Goal: Task Accomplishment & Management: Manage account settings

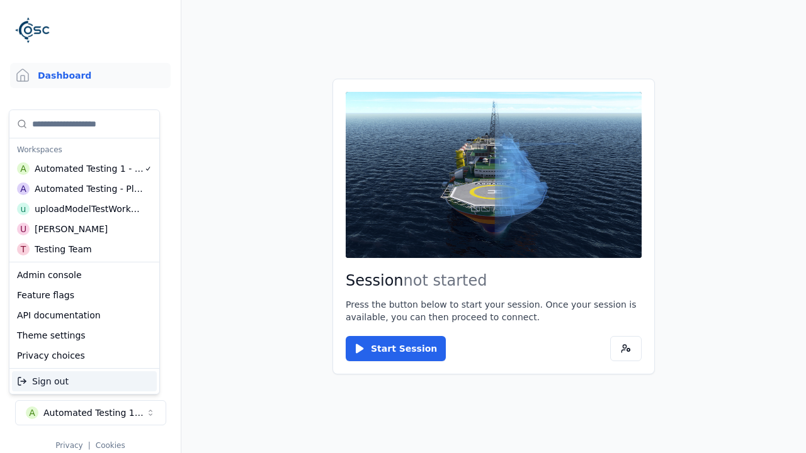
click at [81, 188] on div "Automated Testing - Playwright" at bounding box center [89, 189] width 109 height 13
click at [403, 227] on html "Support Dashboard Assets 3D Models Scenes Datasets Recordings Support Documenta…" at bounding box center [403, 226] width 806 height 453
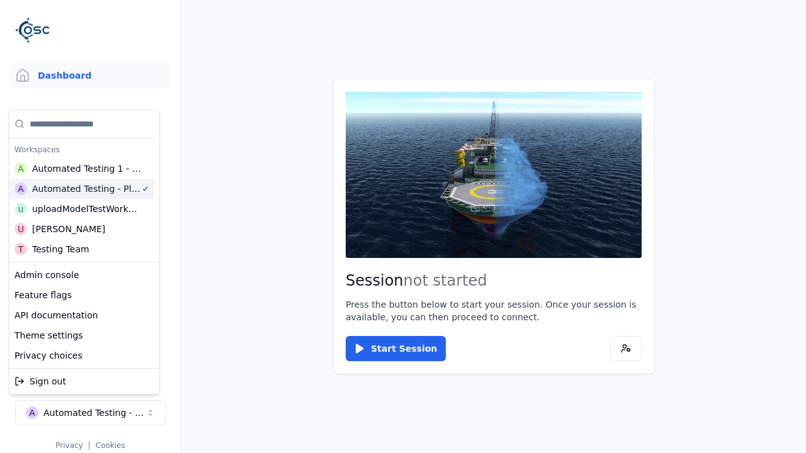
scroll to position [0, 3]
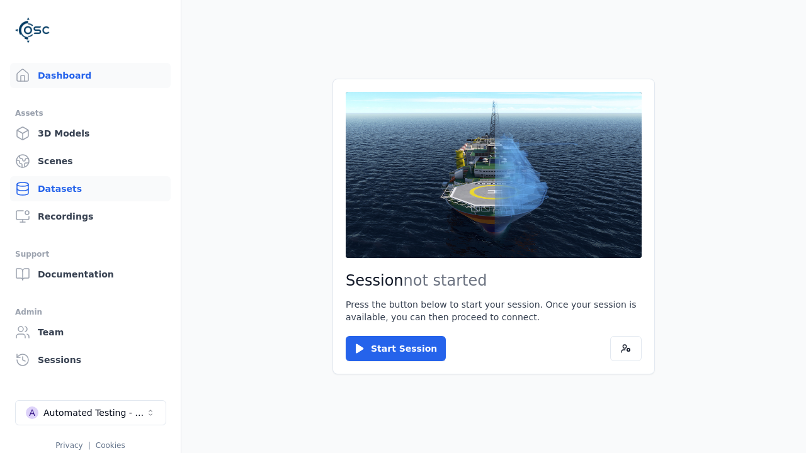
click at [90, 189] on link "Datasets" at bounding box center [90, 188] width 161 height 25
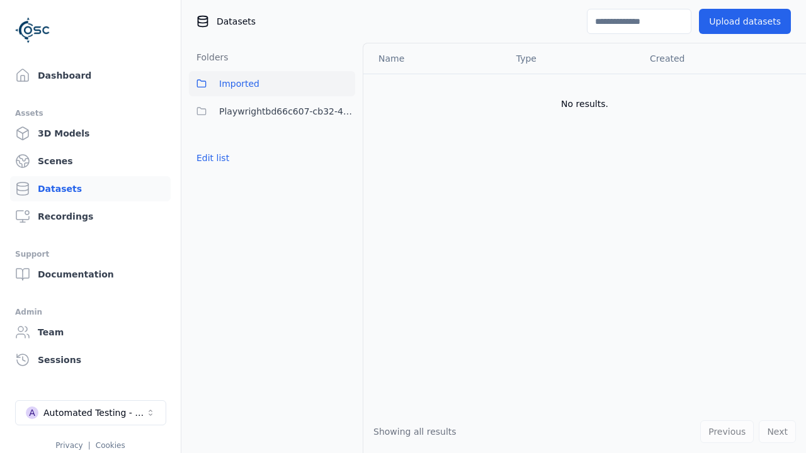
click at [210, 158] on button "Edit list" at bounding box center [213, 158] width 48 height 23
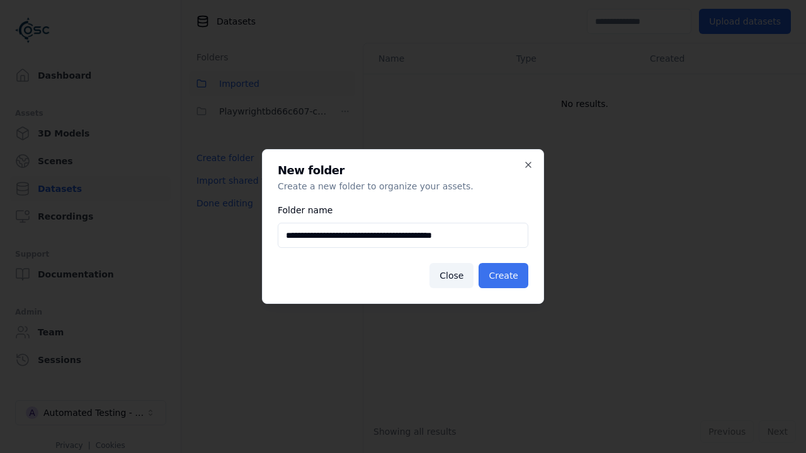
type input "**********"
click at [506, 276] on button "Create" at bounding box center [504, 275] width 50 height 25
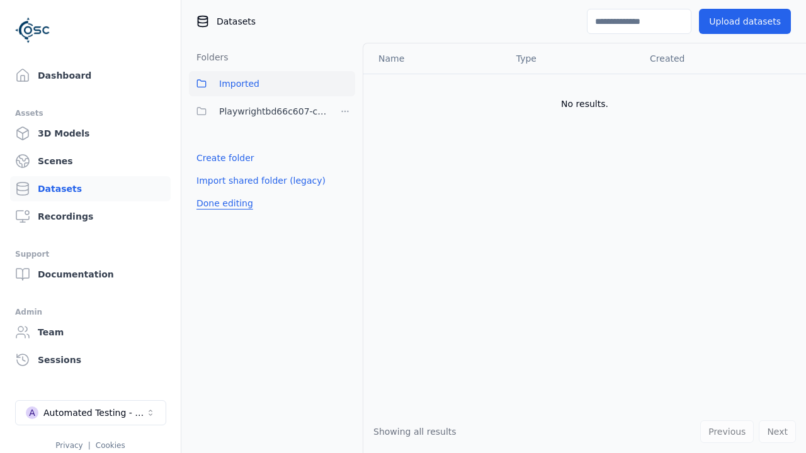
click at [222, 215] on button "Done editing" at bounding box center [225, 203] width 72 height 23
click at [210, 192] on button "Done editing" at bounding box center [225, 203] width 72 height 23
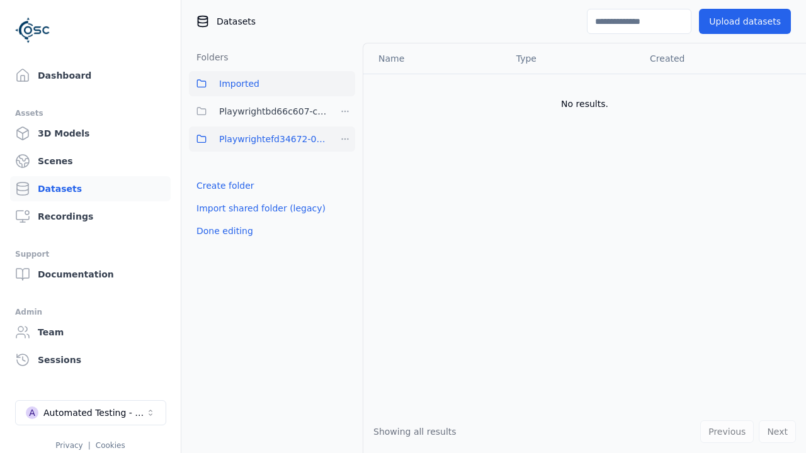
click at [345, 139] on html "Support Dashboard Assets 3D Models Scenes Datasets Recordings Support Documenta…" at bounding box center [403, 226] width 806 height 453
click at [344, 184] on div "Share" at bounding box center [349, 185] width 84 height 20
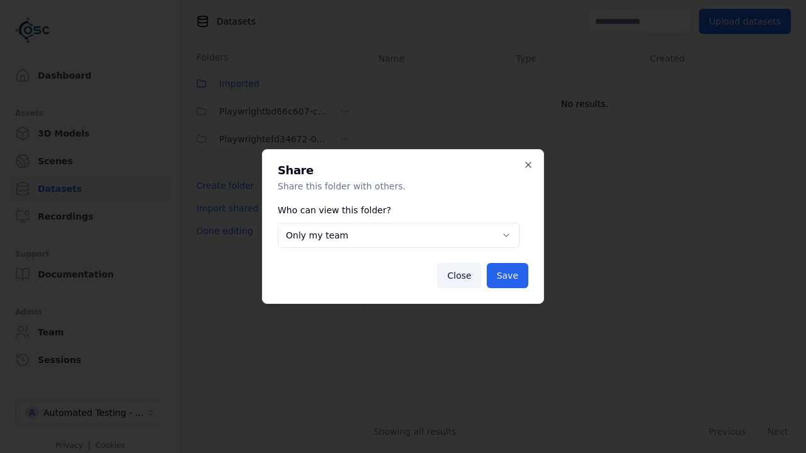
click at [398, 235] on body "**********" at bounding box center [403, 226] width 806 height 453
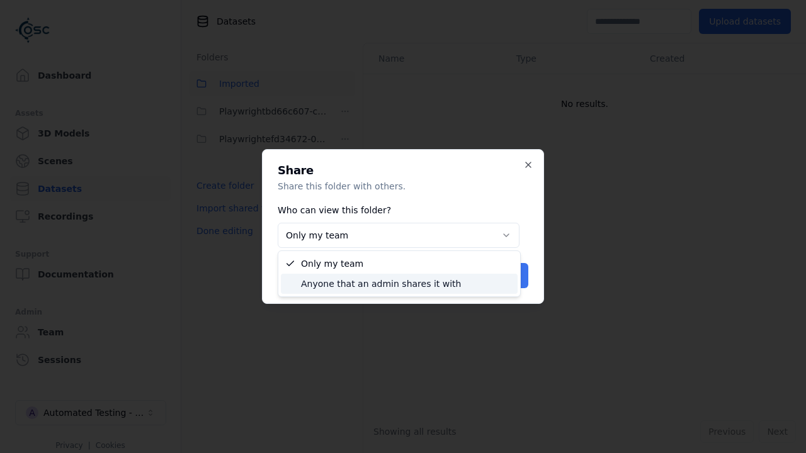
select select "****"
click at [509, 276] on button "Save" at bounding box center [508, 275] width 42 height 25
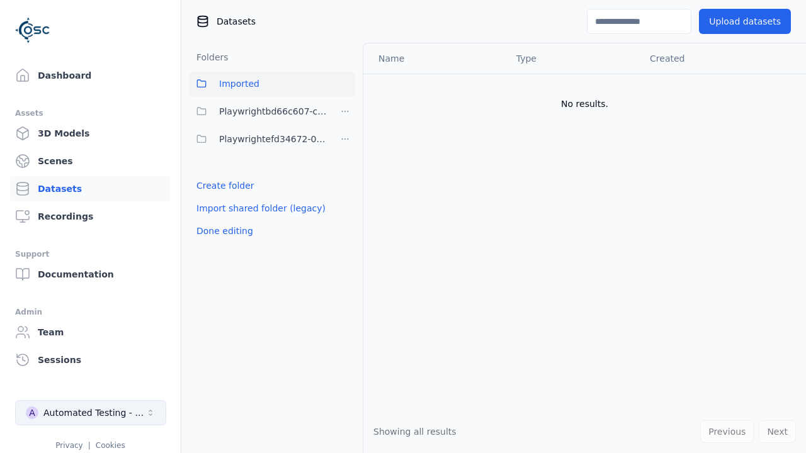
click at [222, 231] on button "Done editing" at bounding box center [225, 231] width 72 height 23
click at [91, 413] on div "Automated Testing - Playwright" at bounding box center [94, 413] width 102 height 13
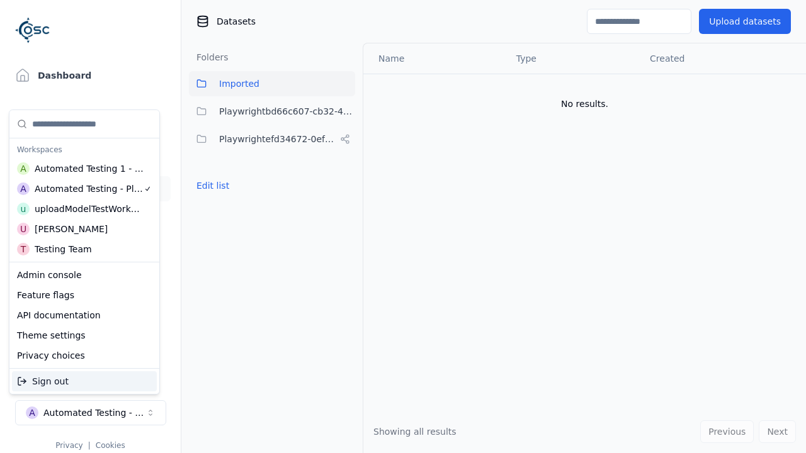
click at [81, 168] on div "Automated Testing 1 - Playwright" at bounding box center [90, 168] width 110 height 13
click at [403, 227] on html "Support Dashboard Assets 3D Models Scenes Datasets Recordings Support Documenta…" at bounding box center [403, 226] width 806 height 453
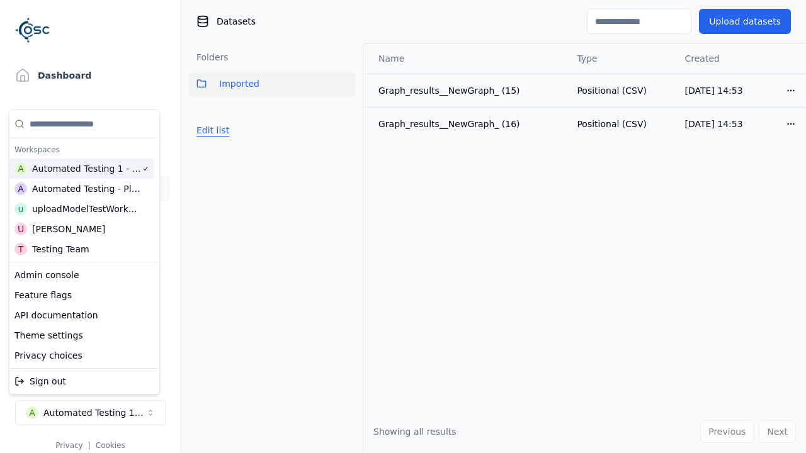
click at [210, 130] on button "Edit list" at bounding box center [213, 130] width 48 height 23
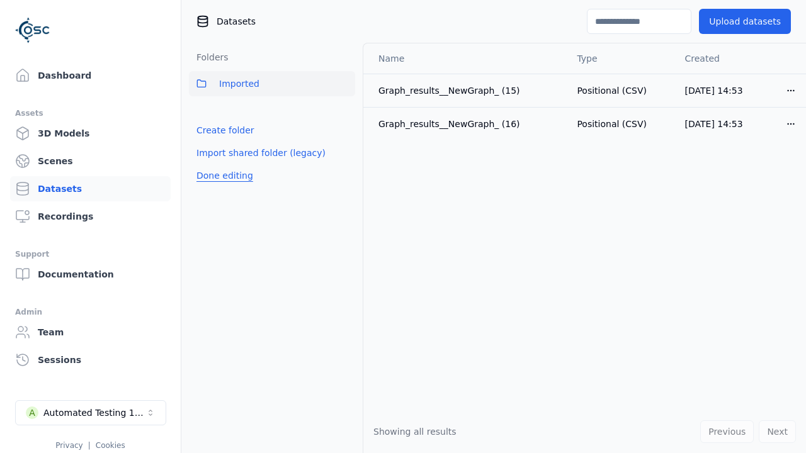
click at [252, 153] on link "Import shared folder (legacy)" at bounding box center [260, 153] width 129 height 13
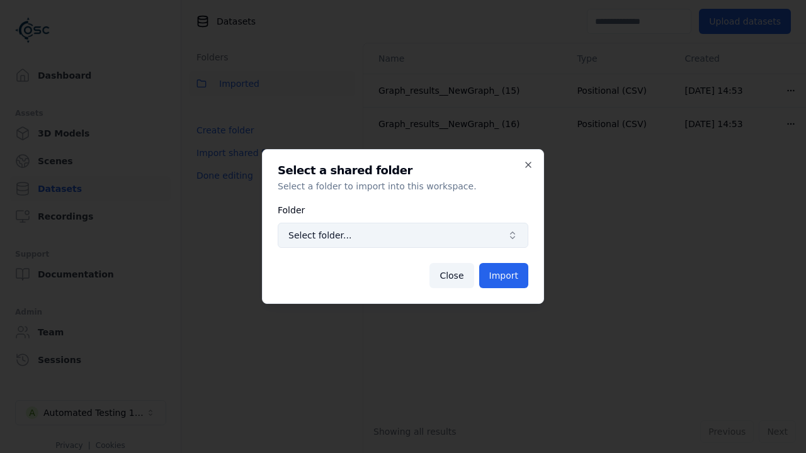
click at [403, 235] on span "Select folder..." at bounding box center [395, 235] width 214 height 13
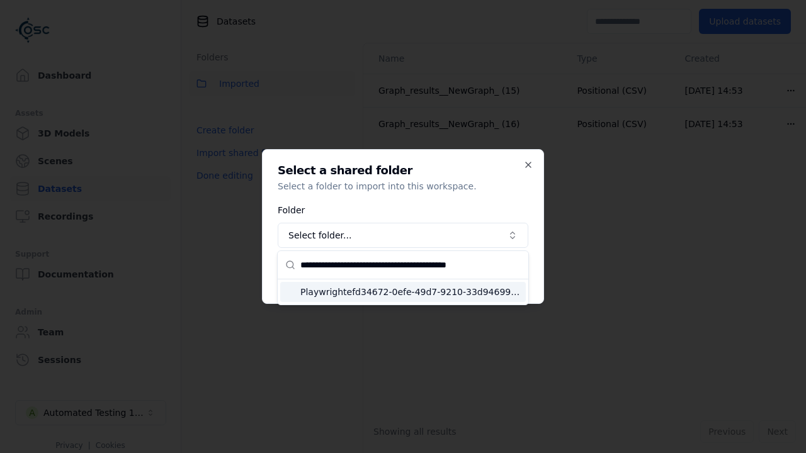
type input "**********"
click at [411, 292] on span "Playwrightefd34672-0efe-49d7-9210-33d94699a777" at bounding box center [410, 292] width 220 height 13
click at [505, 276] on button "Import" at bounding box center [503, 275] width 49 height 25
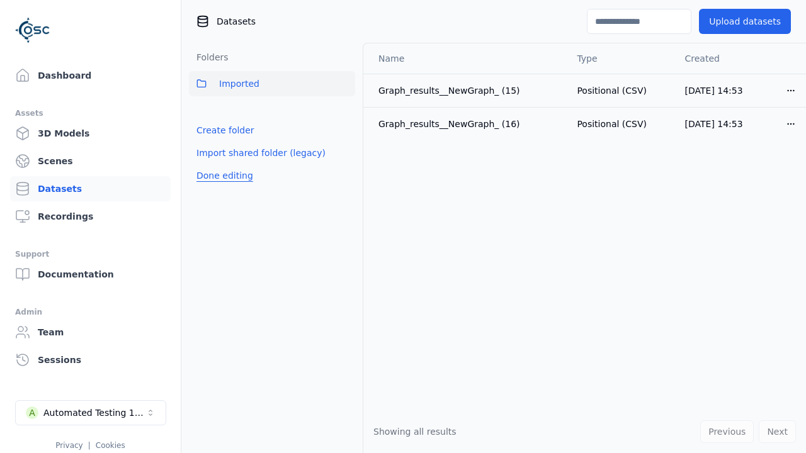
click at [222, 187] on button "Done editing" at bounding box center [225, 175] width 72 height 23
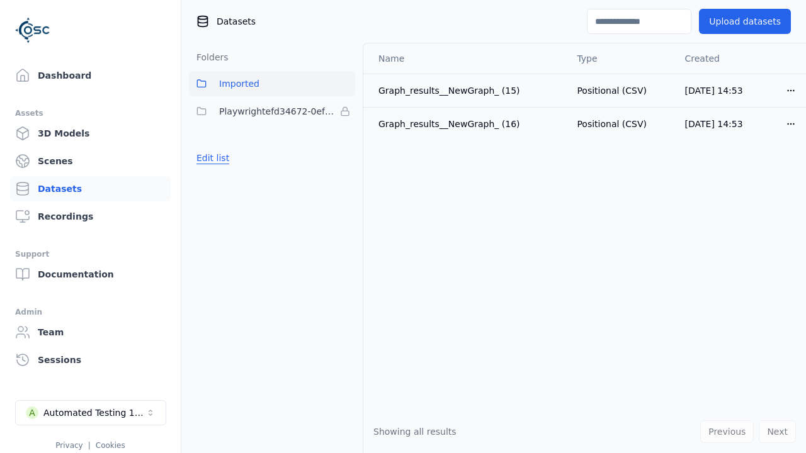
click at [210, 158] on button "Edit list" at bounding box center [213, 158] width 48 height 23
click at [345, 111] on html "Support Dashboard Assets 3D Models Scenes Datasets Recordings Support Documenta…" at bounding box center [403, 226] width 806 height 453
click at [403, 227] on html "Support Dashboard Assets 3D Models Scenes Datasets Recordings Support Documenta…" at bounding box center [403, 226] width 806 height 453
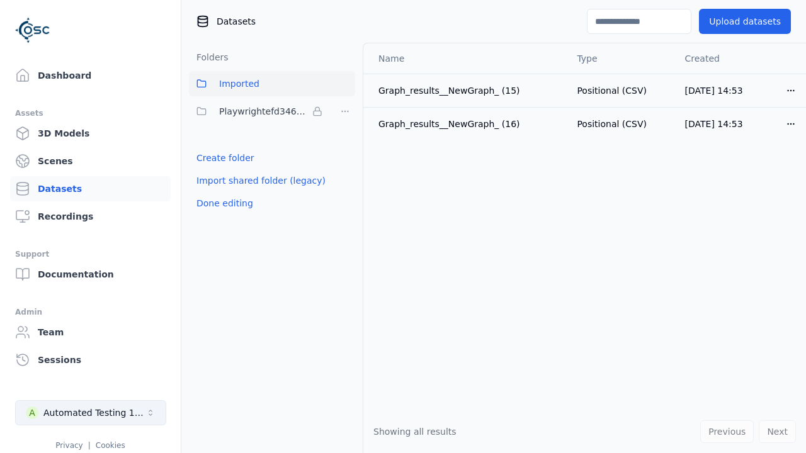
click at [222, 203] on button "Done editing" at bounding box center [225, 203] width 72 height 23
click at [91, 413] on div "Automated Testing 1 - Playwright" at bounding box center [94, 413] width 102 height 13
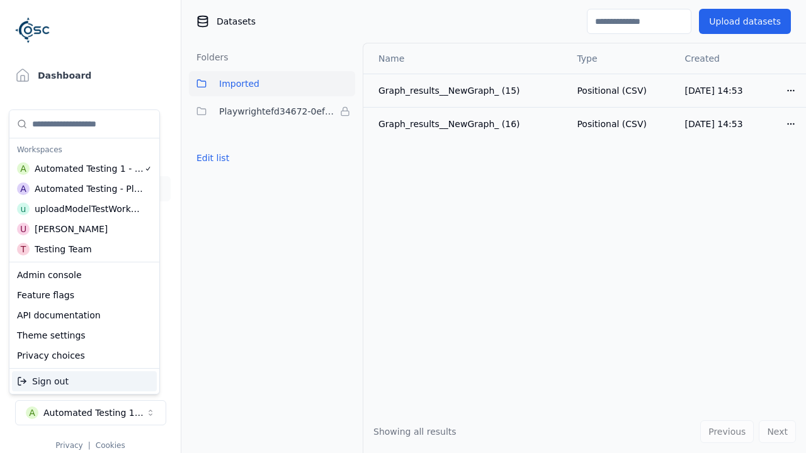
click at [84, 188] on div "Automated Testing - Playwright" at bounding box center [89, 189] width 109 height 13
click at [403, 227] on html "Support Dashboard Assets 3D Models Scenes Datasets Recordings Support Documenta…" at bounding box center [403, 226] width 806 height 453
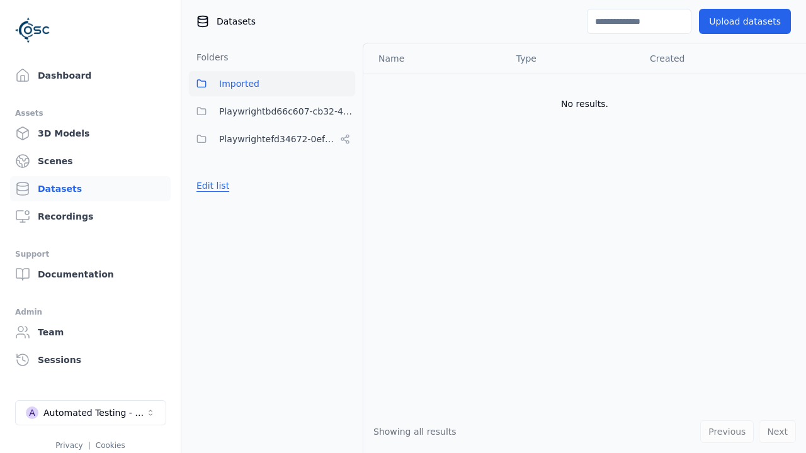
click at [210, 186] on button "Edit list" at bounding box center [213, 185] width 48 height 23
click at [345, 139] on html "Support Dashboard Assets 3D Models Scenes Datasets Recordings Support Documenta…" at bounding box center [403, 226] width 806 height 453
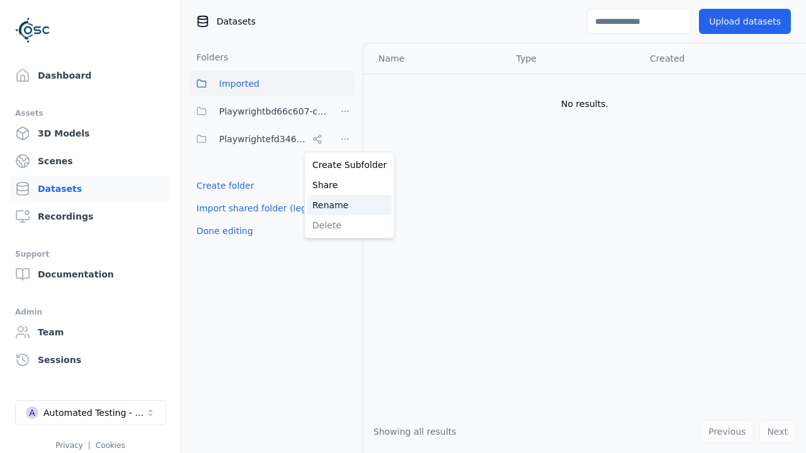
click at [344, 205] on div "Rename" at bounding box center [349, 205] width 84 height 20
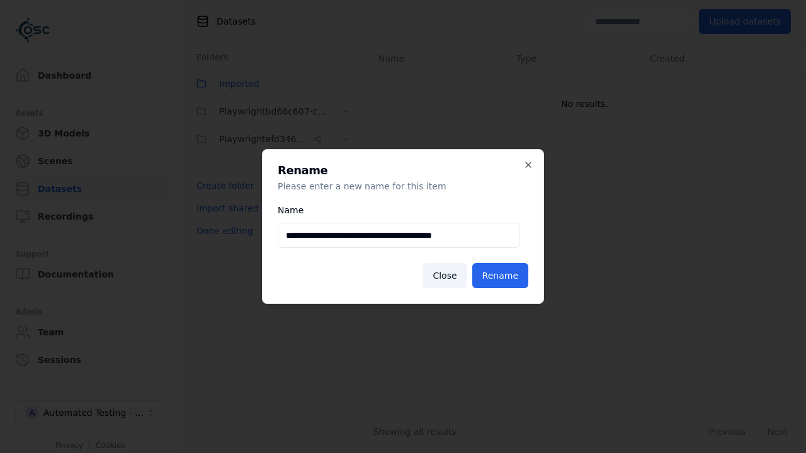
click at [398, 235] on input "**********" at bounding box center [399, 235] width 242 height 25
type input "**********"
click at [502, 276] on button "Rename" at bounding box center [500, 275] width 56 height 25
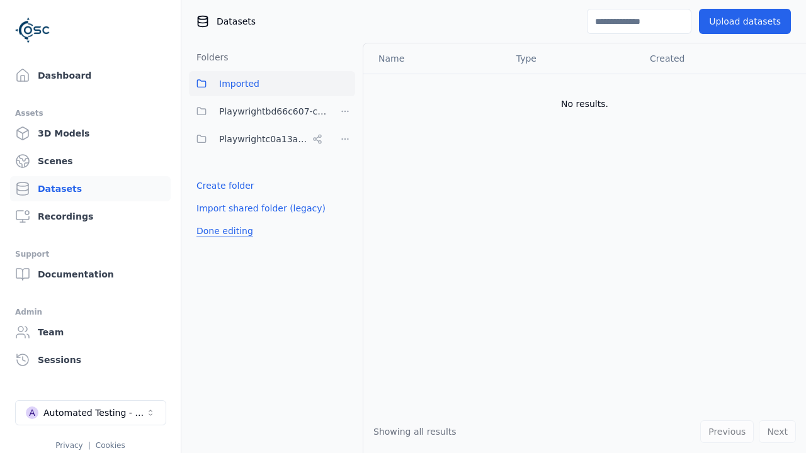
click at [222, 231] on button "Done editing" at bounding box center [225, 231] width 72 height 23
click at [91, 413] on div "Automated Testing - Playwright" at bounding box center [94, 413] width 102 height 13
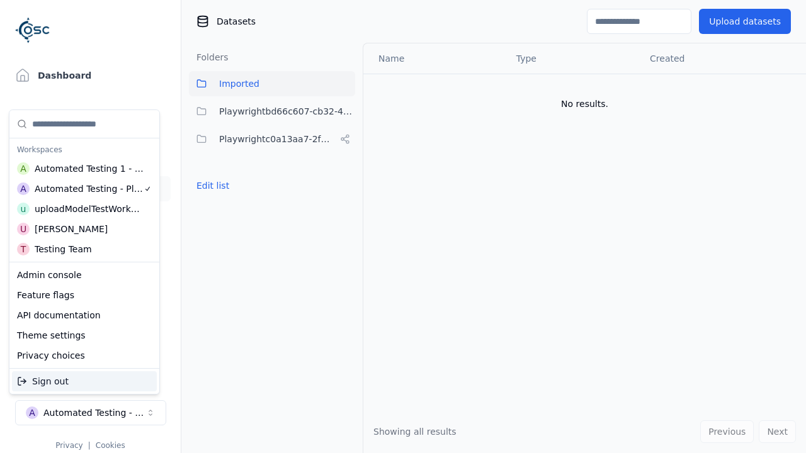
click at [81, 168] on div "Automated Testing 1 - Playwright" at bounding box center [90, 168] width 110 height 13
click at [403, 227] on html "Support Dashboard Assets 3D Models Scenes Datasets Recordings Support Documenta…" at bounding box center [403, 226] width 806 height 453
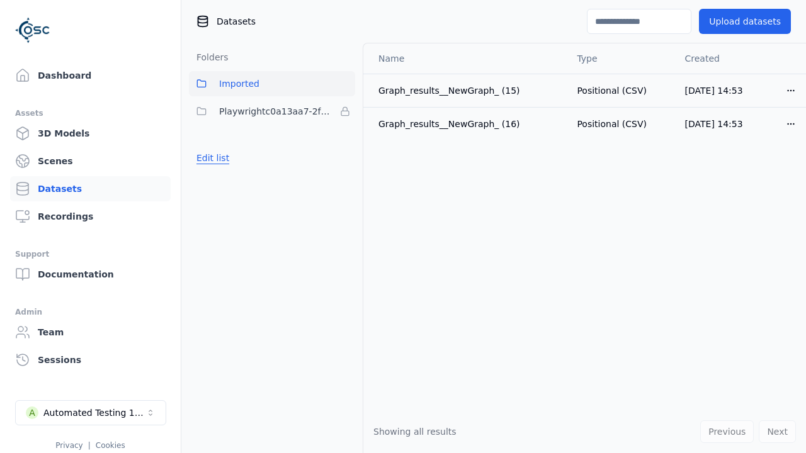
click at [210, 158] on button "Edit list" at bounding box center [213, 158] width 48 height 23
click at [345, 111] on html "Support Dashboard Assets 3D Models Scenes Datasets Recordings Support Documenta…" at bounding box center [403, 226] width 806 height 453
click at [345, 137] on div "Remove" at bounding box center [345, 137] width 74 height 20
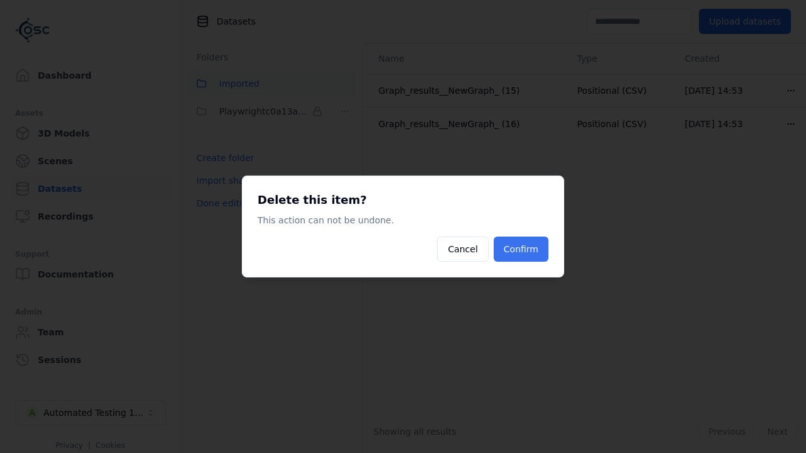
click at [523, 249] on button "Confirm" at bounding box center [521, 249] width 55 height 25
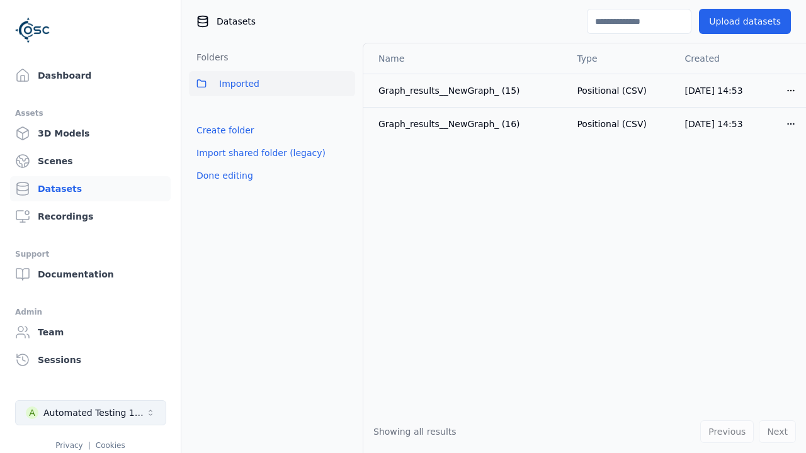
click at [222, 176] on button "Done editing" at bounding box center [225, 175] width 72 height 23
click at [91, 413] on div "Automated Testing 1 - Playwright" at bounding box center [94, 413] width 102 height 13
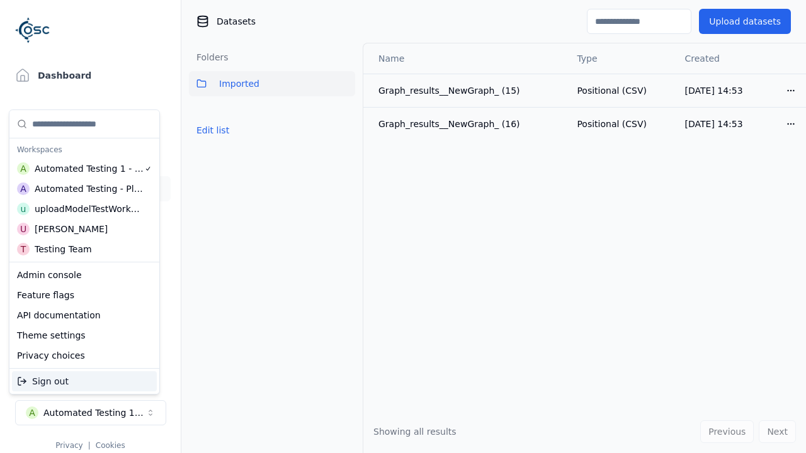
click at [81, 188] on div "Automated Testing - Playwright" at bounding box center [89, 189] width 109 height 13
click at [403, 227] on html "Support Dashboard Assets 3D Models Scenes Datasets Recordings Support Documenta…" at bounding box center [403, 226] width 806 height 453
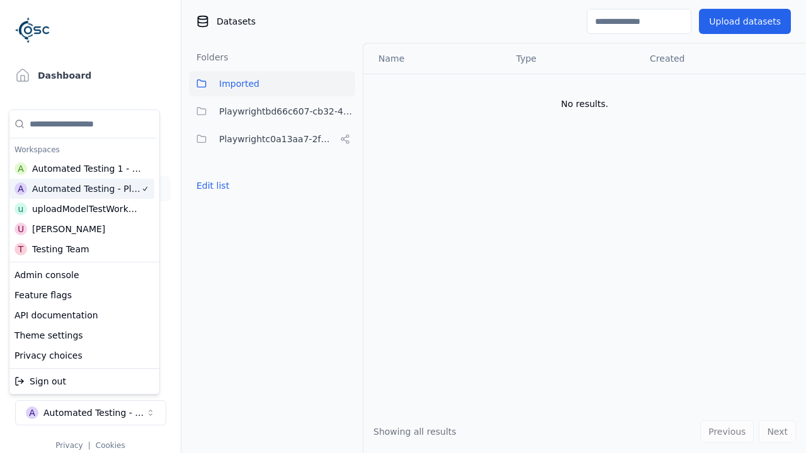
scroll to position [0, 3]
click at [210, 186] on button "Edit list" at bounding box center [213, 185] width 48 height 23
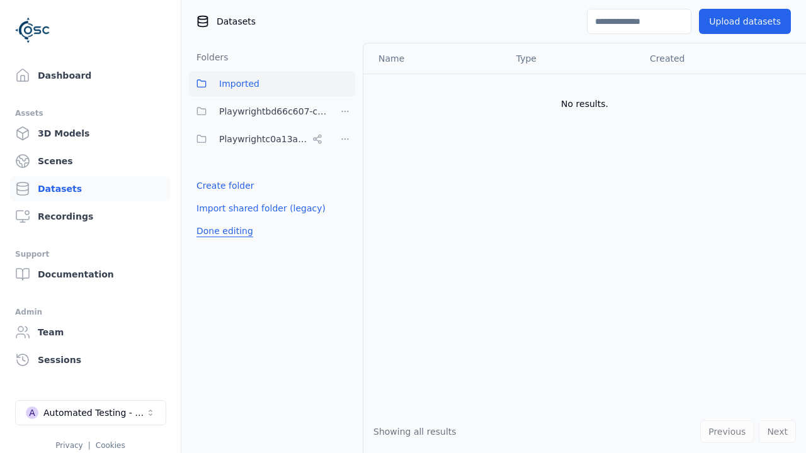
click at [345, 139] on html "Support Dashboard Assets 3D Models Scenes Datasets Recordings Support Documenta…" at bounding box center [403, 226] width 806 height 453
click at [344, 184] on div "Share" at bounding box center [349, 185] width 84 height 20
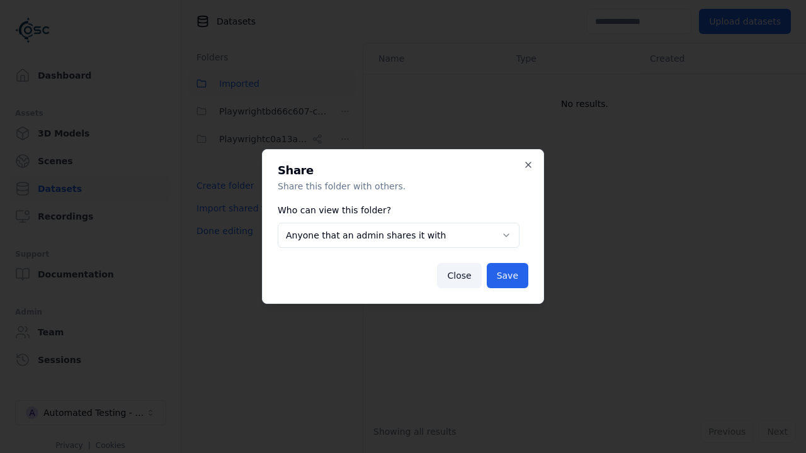
click at [398, 235] on body "**********" at bounding box center [403, 226] width 806 height 453
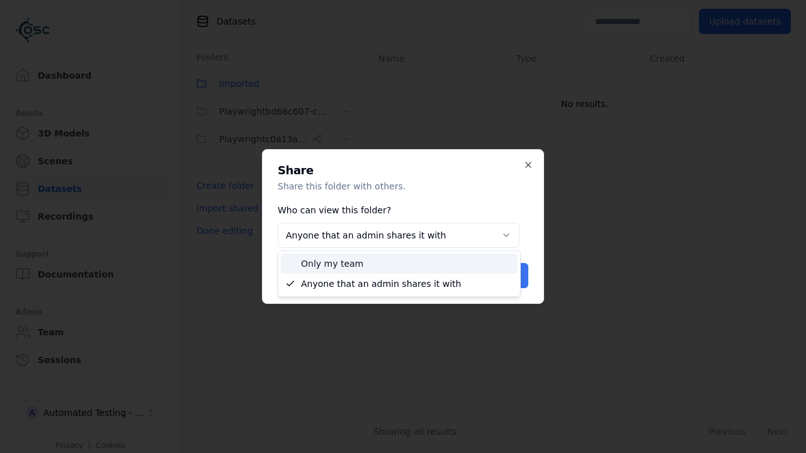
select select "*****"
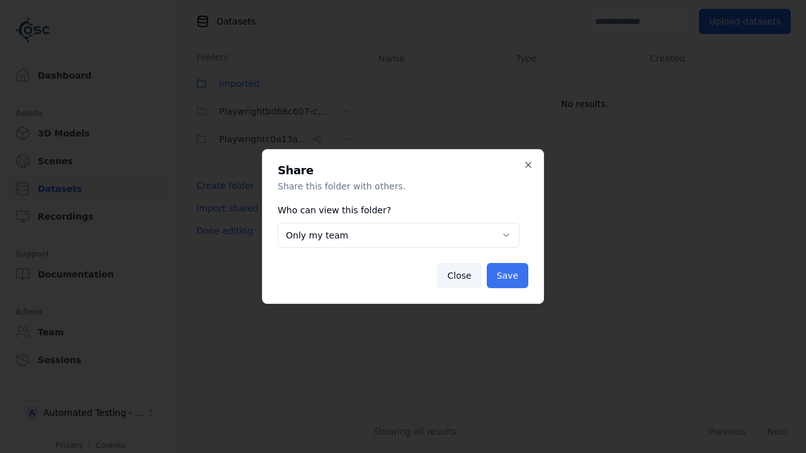
click at [509, 276] on button "Save" at bounding box center [508, 275] width 42 height 25
click at [222, 231] on button "Done editing" at bounding box center [225, 231] width 72 height 23
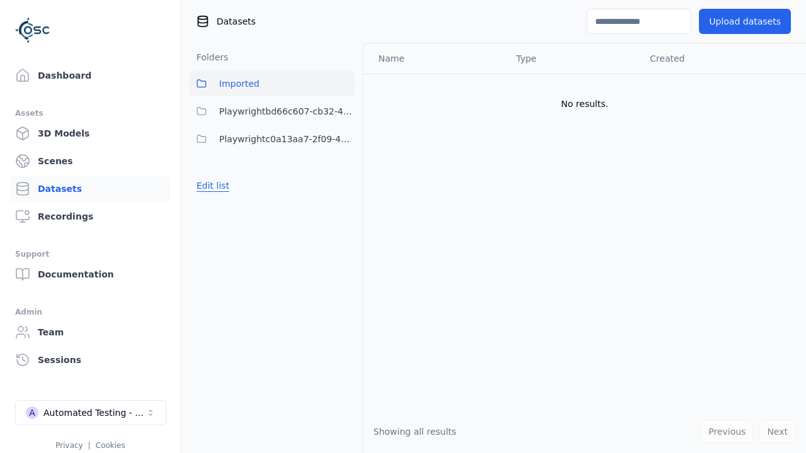
click at [210, 186] on button "Edit list" at bounding box center [213, 185] width 48 height 23
click at [345, 139] on html "Support Dashboard Assets 3D Models Scenes Datasets Recordings Support Documenta…" at bounding box center [403, 226] width 806 height 453
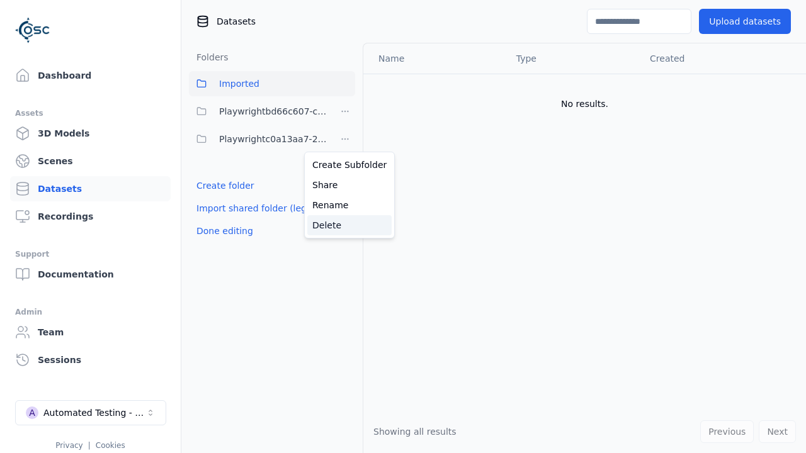
click at [344, 225] on div "Delete" at bounding box center [349, 225] width 84 height 20
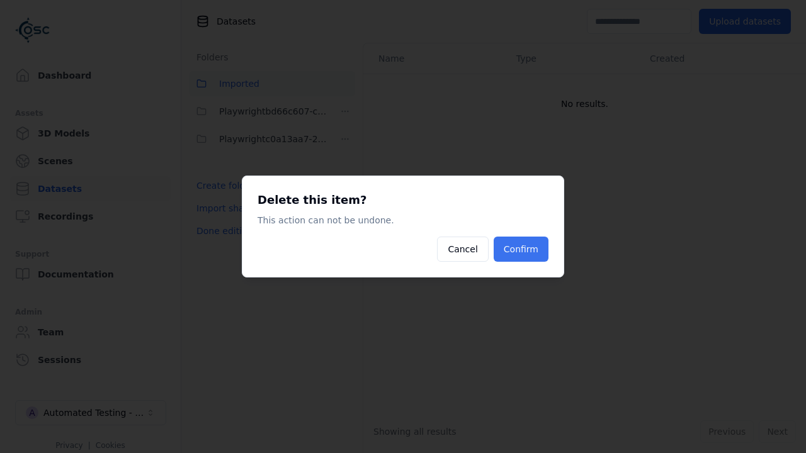
click at [523, 249] on button "Confirm" at bounding box center [521, 249] width 55 height 25
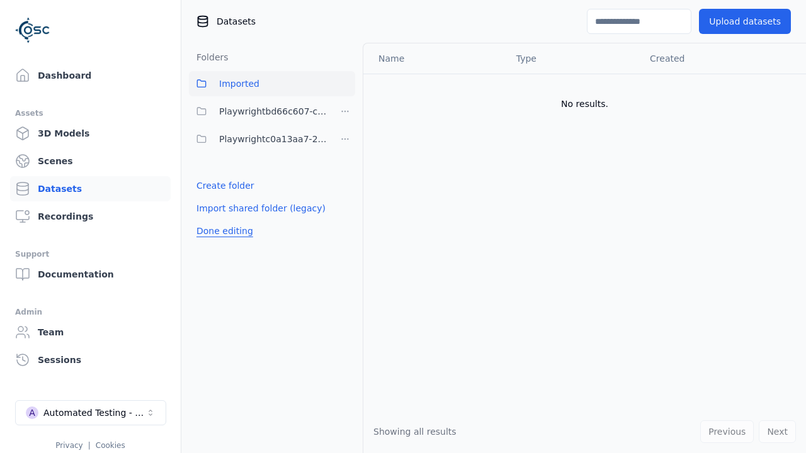
click at [222, 220] on button "Done editing" at bounding box center [225, 231] width 72 height 23
